Goal: Navigation & Orientation: Find specific page/section

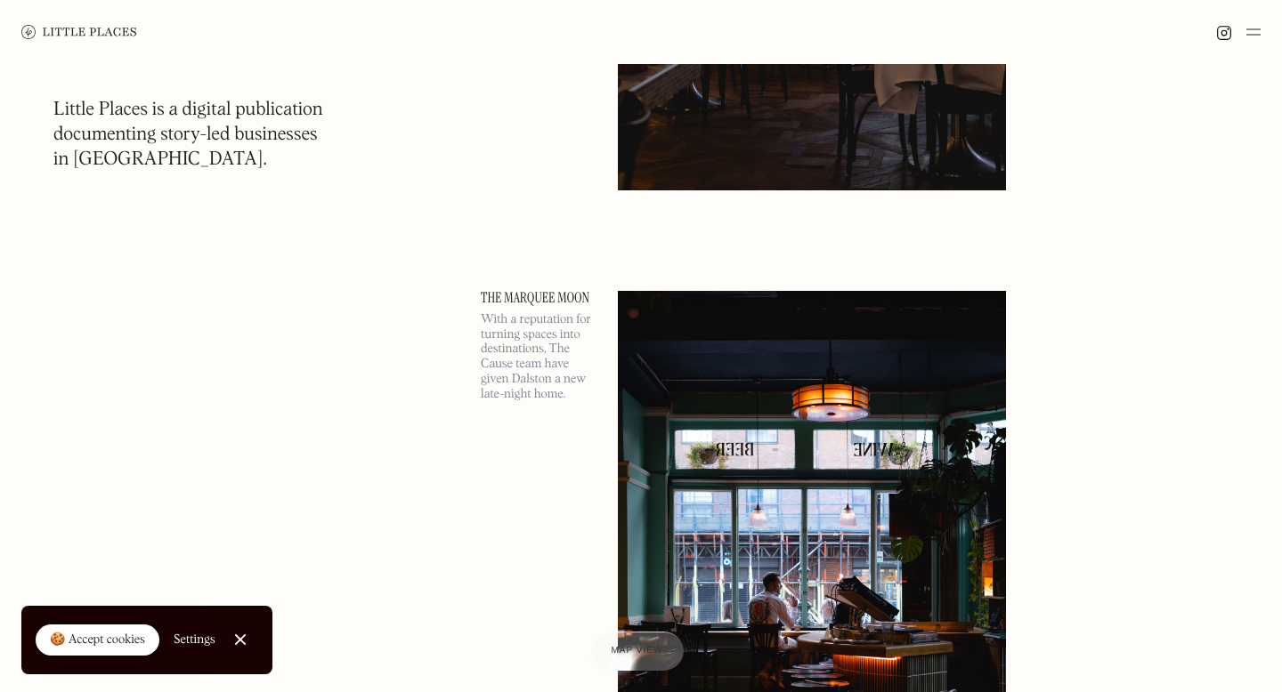
scroll to position [1274, 0]
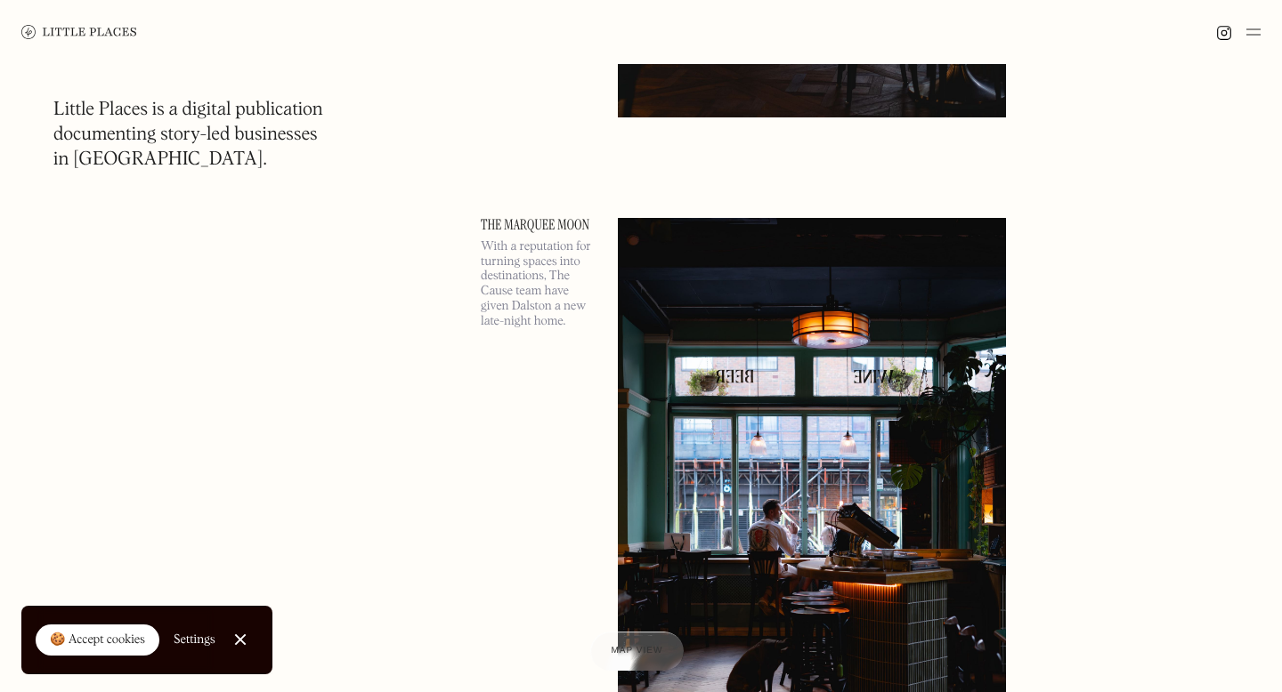
click at [101, 644] on div "🍪 Accept cookies" at bounding box center [97, 641] width 95 height 18
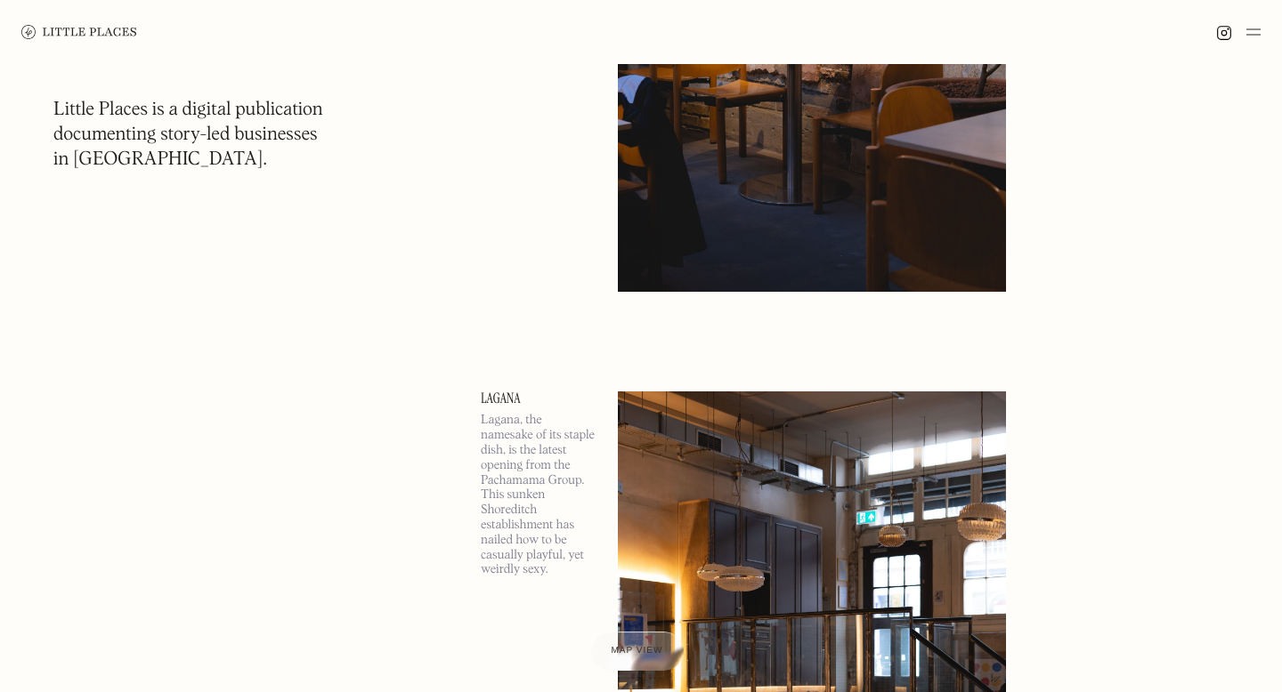
scroll to position [982, 0]
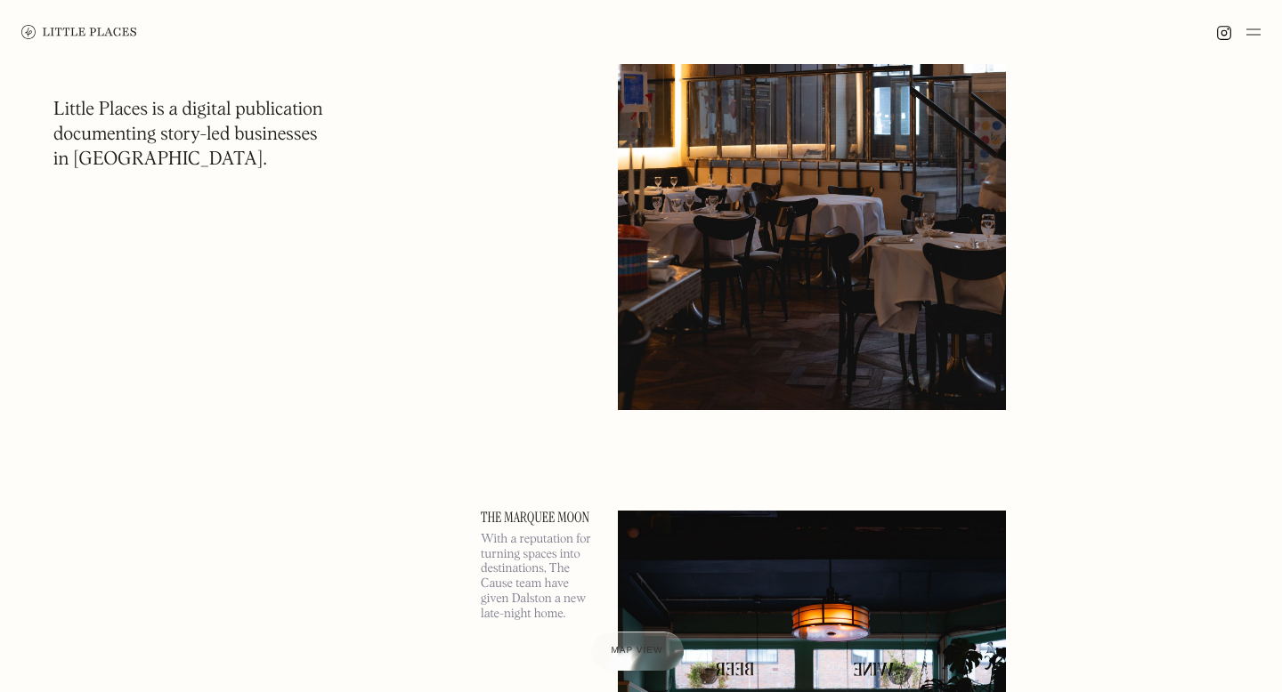
click at [805, 244] on img at bounding box center [812, 130] width 388 height 561
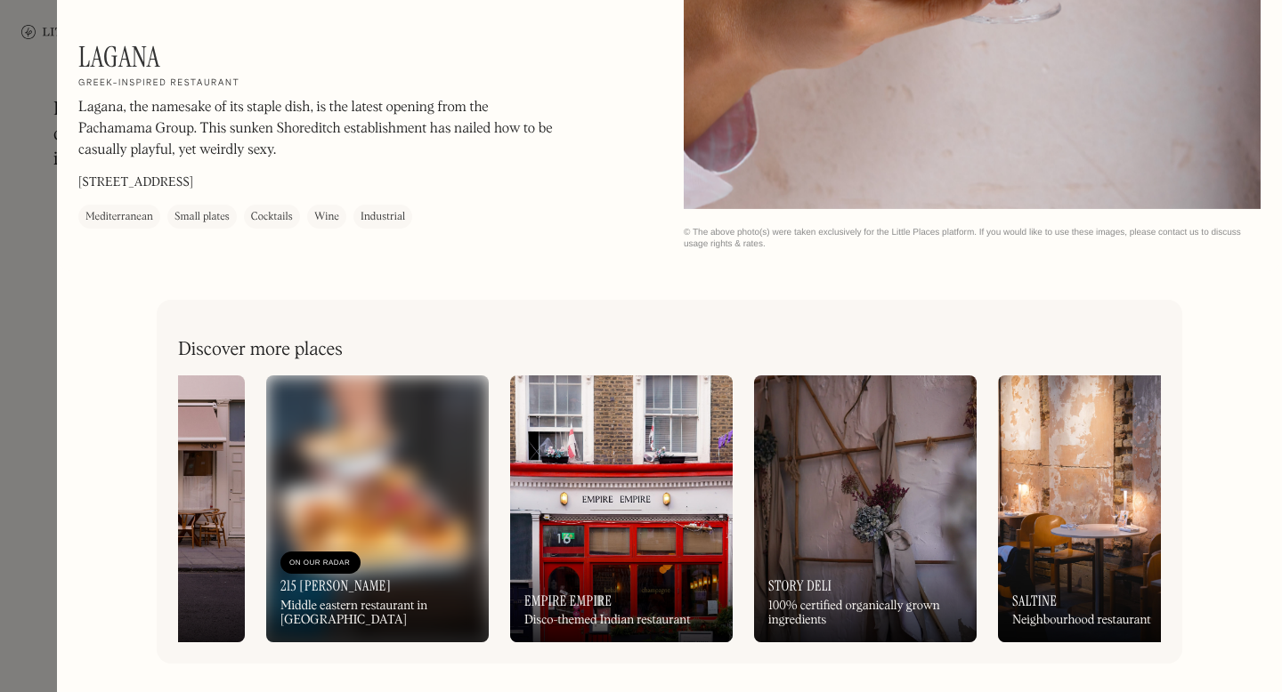
scroll to position [0, 645]
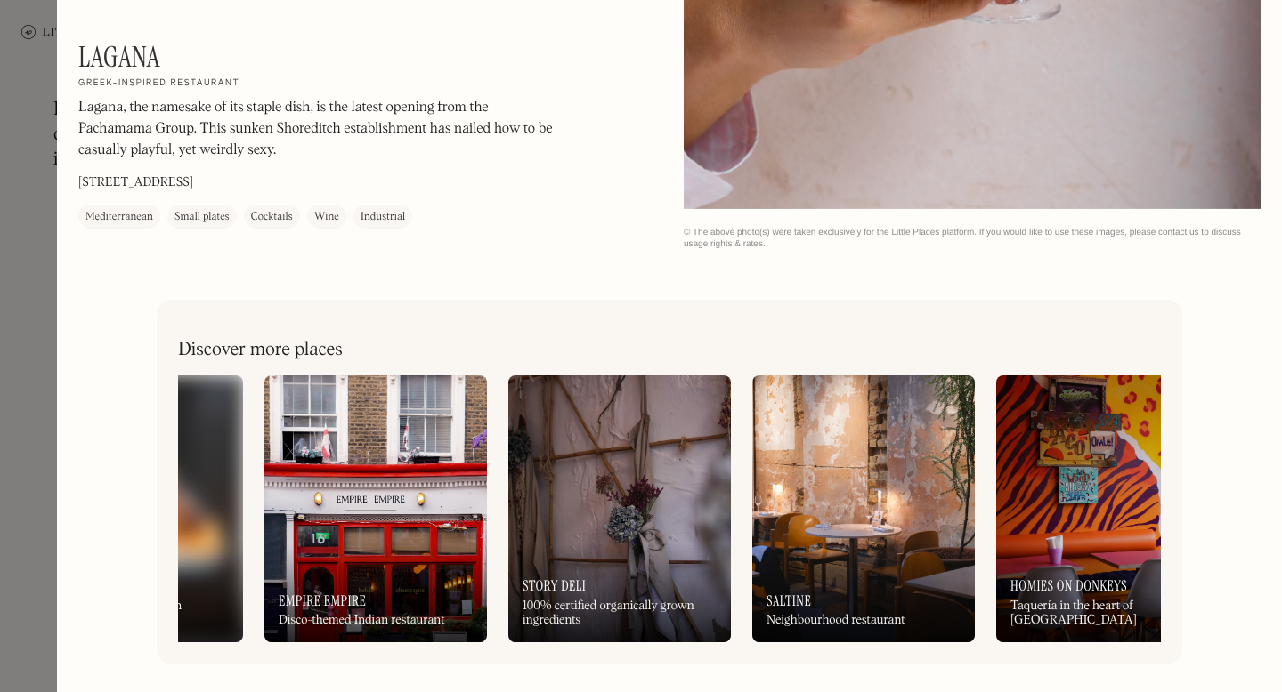
click at [36, 309] on div at bounding box center [641, 346] width 1282 height 692
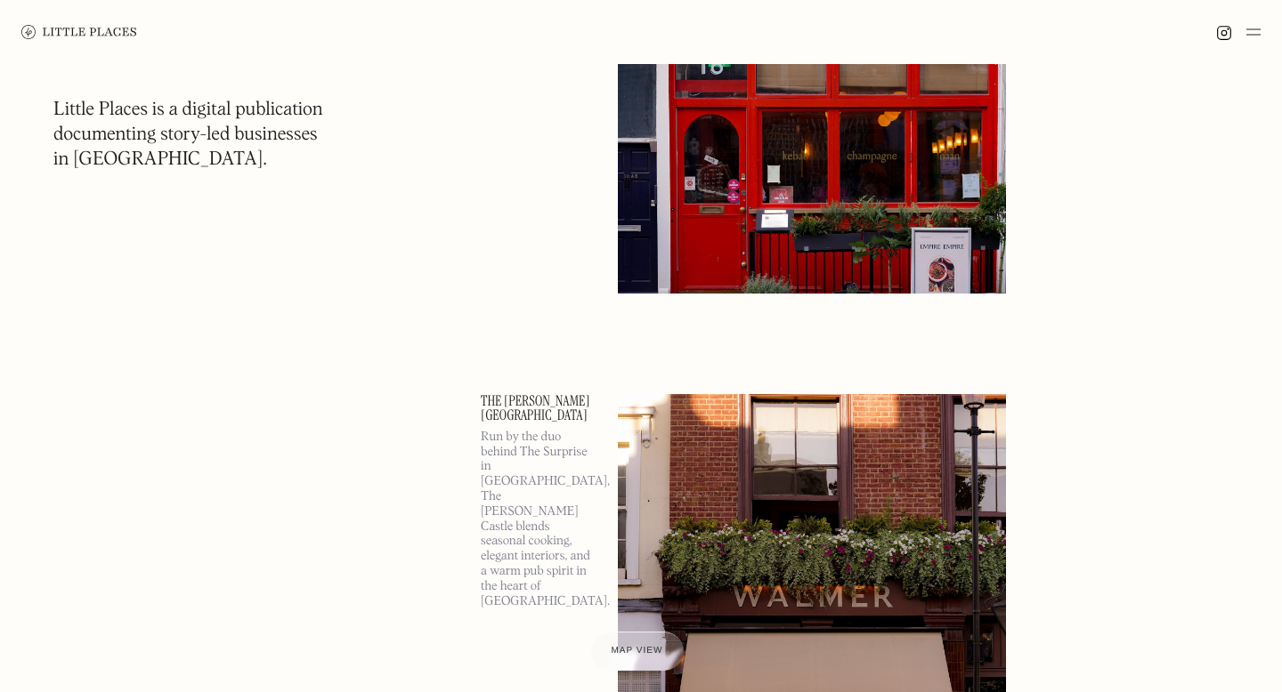
scroll to position [4617, 0]
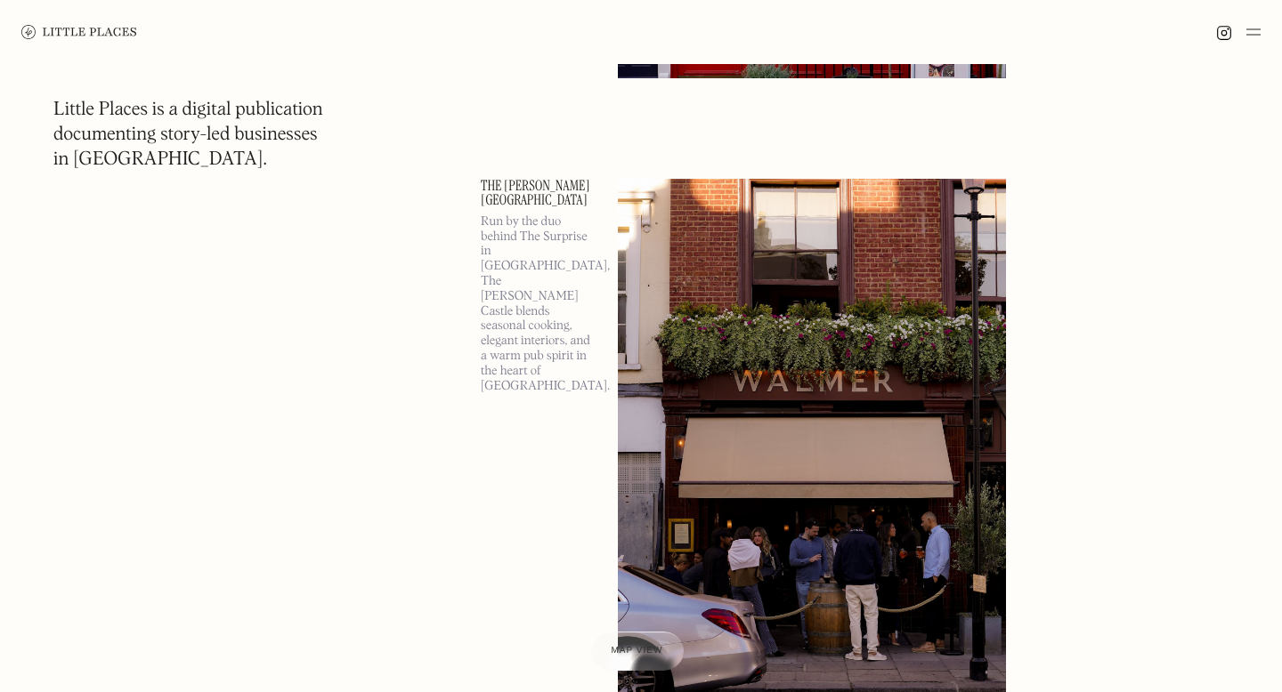
click at [1249, 36] on img at bounding box center [1253, 31] width 14 height 21
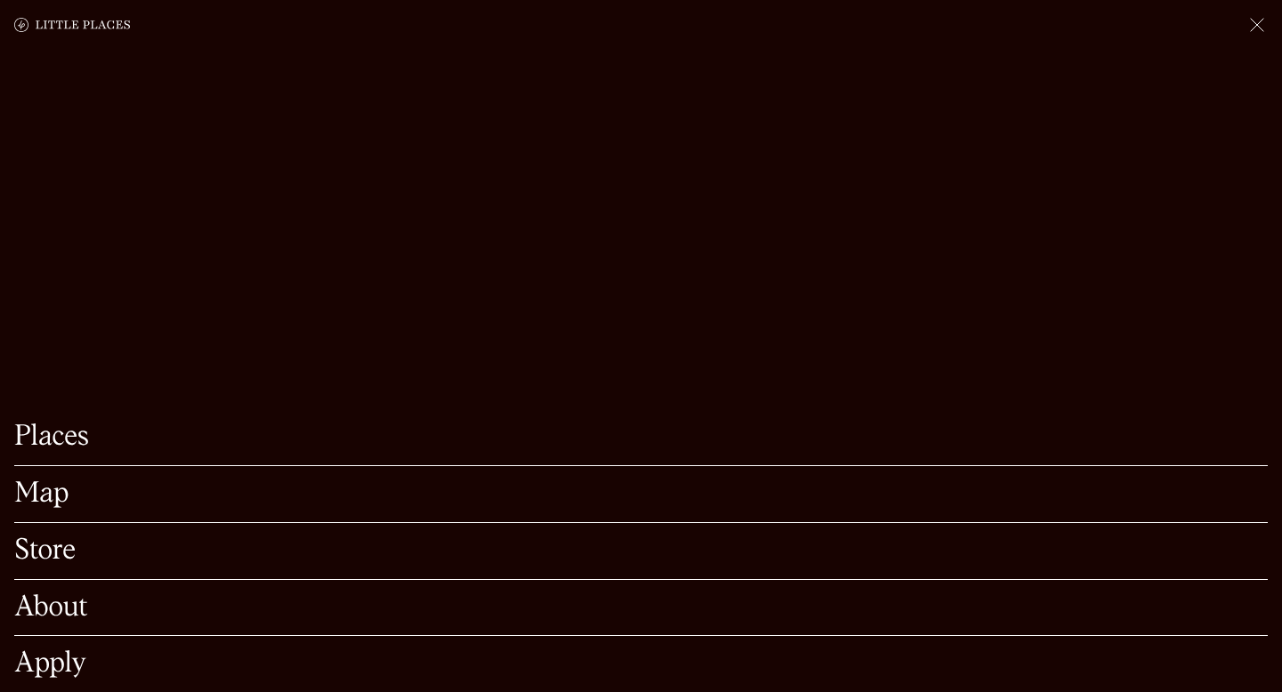
click at [85, 494] on link "Map" at bounding box center [640, 495] width 1253 height 28
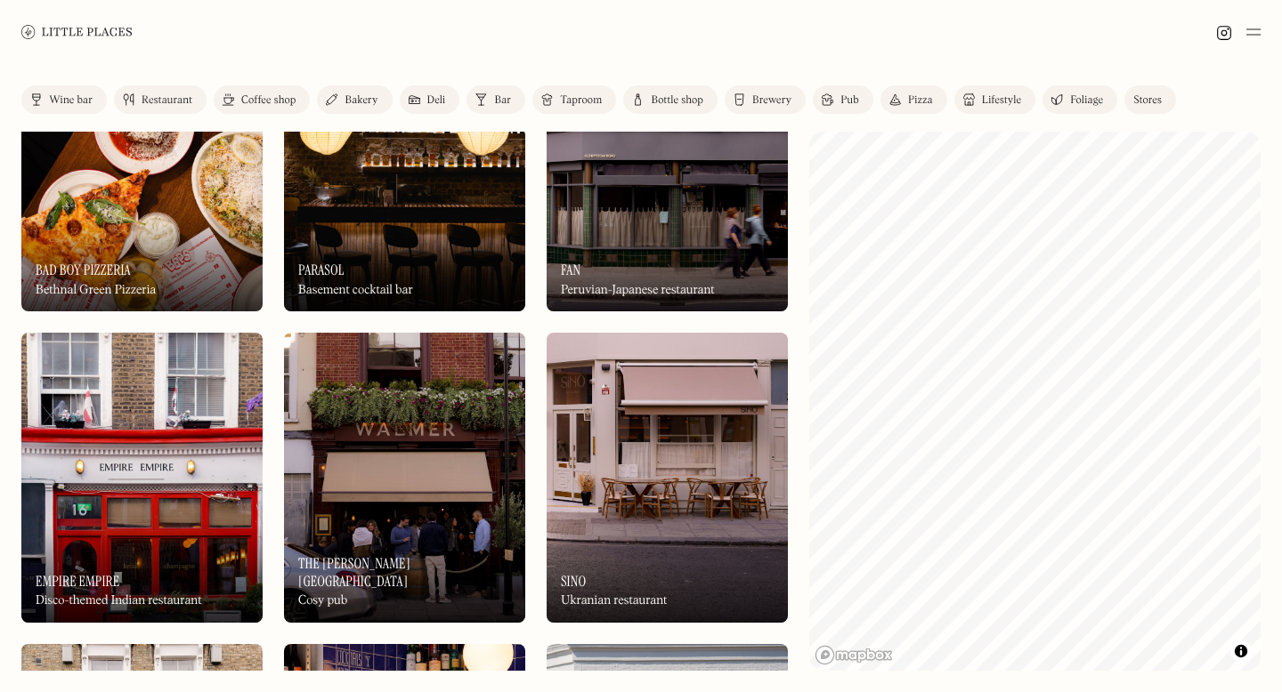
scroll to position [638, 0]
